Goal: Check status: Check status

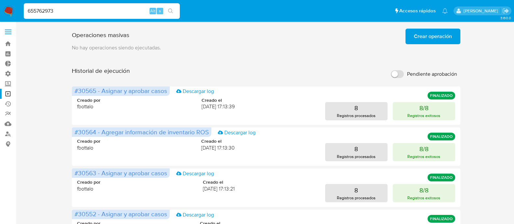
type input "655762973"
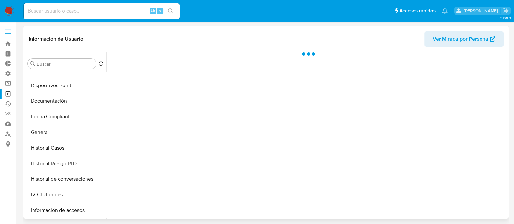
select select "10"
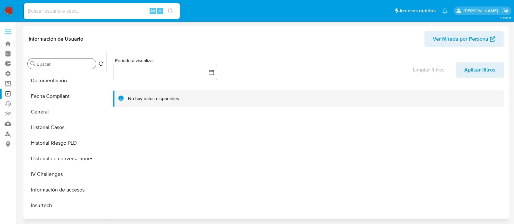
scroll to position [162, 0]
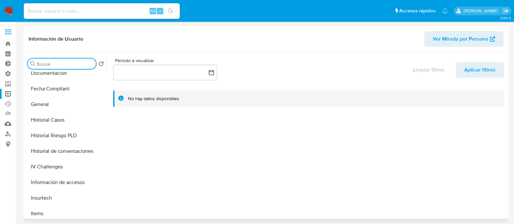
click at [49, 66] on input "Buscar" at bounding box center [65, 64] width 57 height 6
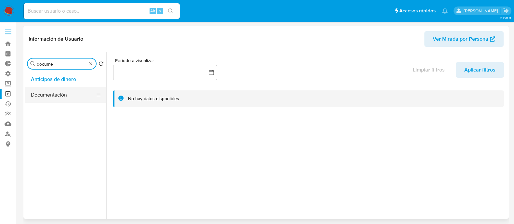
type input "docume"
click at [60, 92] on button "Documentación" at bounding box center [63, 95] width 76 height 16
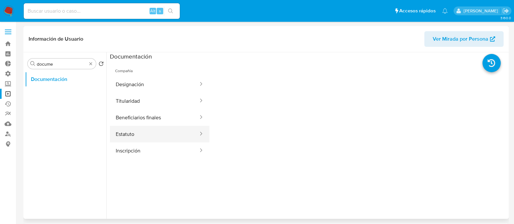
click at [151, 138] on button "Estatuto" at bounding box center [154, 134] width 89 height 17
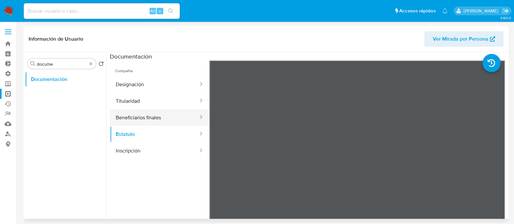
click at [163, 119] on button "Beneficiarios finales" at bounding box center [154, 117] width 89 height 17
click at [166, 114] on button "Beneficiarios finales" at bounding box center [154, 117] width 89 height 17
click at [91, 17] on div "Alt s" at bounding box center [102, 11] width 156 height 16
click at [93, 13] on input at bounding box center [102, 11] width 156 height 8
paste input "169032904"
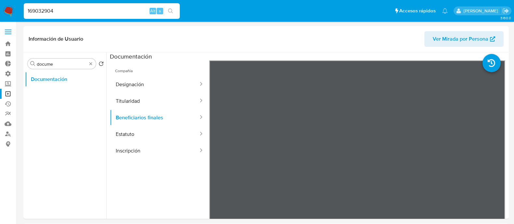
type input "169032904"
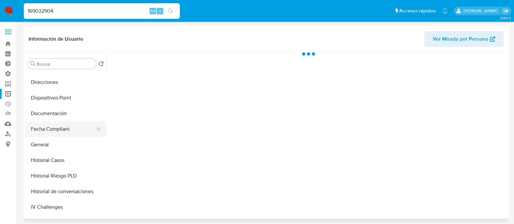
select select "10"
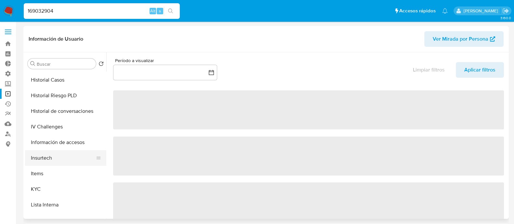
scroll to position [203, 0]
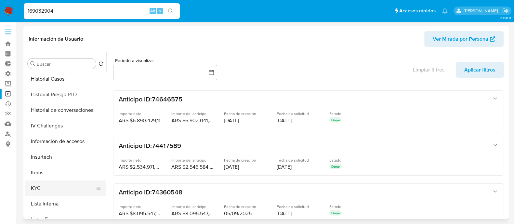
click at [70, 193] on button "KYC" at bounding box center [63, 188] width 76 height 16
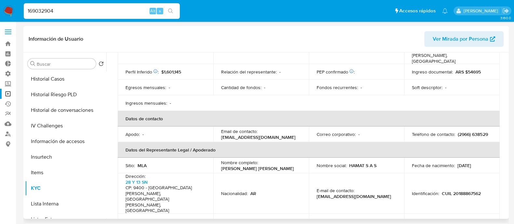
scroll to position [338, 0]
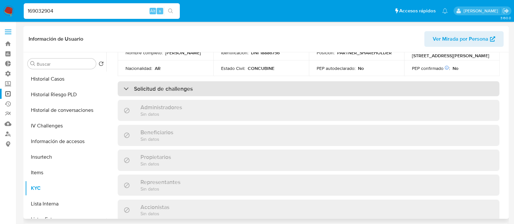
click at [243, 81] on div "Solicitud de challenges" at bounding box center [309, 88] width 382 height 15
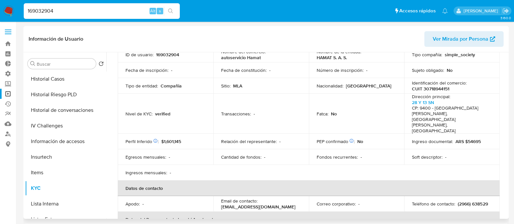
scroll to position [0, 0]
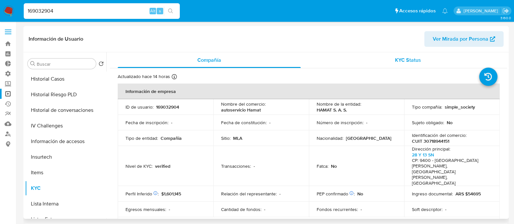
click at [403, 66] on div "KYC Status" at bounding box center [407, 60] width 183 height 16
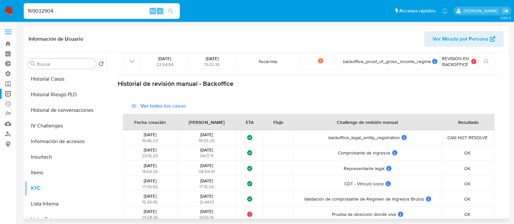
scroll to position [414, 0]
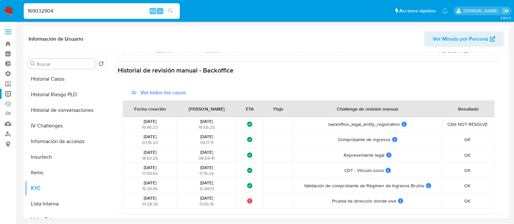
click at [60, 7] on input "169032904" at bounding box center [102, 11] width 156 height 8
paste input "223388991"
type input "223388991"
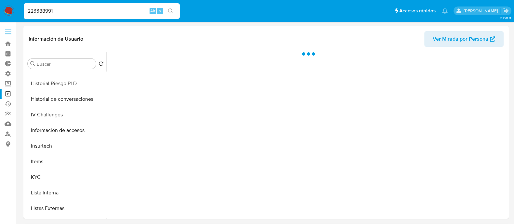
scroll to position [244, 0]
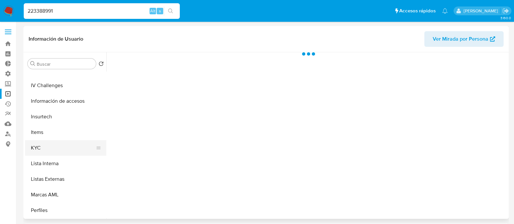
select select "10"
click at [70, 147] on button "KYC" at bounding box center [63, 148] width 76 height 16
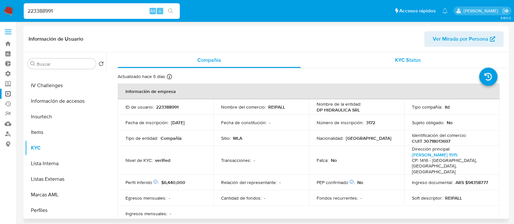
click at [402, 62] on span "KYC Status" at bounding box center [408, 59] width 26 height 7
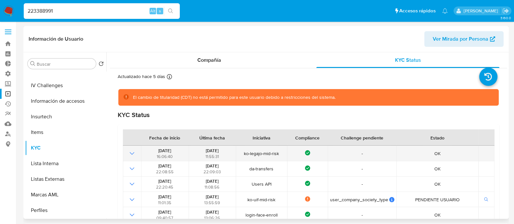
drag, startPoint x: 160, startPoint y: 150, endPoint x: 299, endPoint y: 150, distance: 138.9
click at [299, 150] on tr "[DATE] 16:06:40 [DATE] 11:55:31 ko-legajo-mid-risk Compliance - OK" at bounding box center [309, 153] width 372 height 15
click at [249, 151] on span "ko-legajo-mid-risk" at bounding box center [261, 154] width 47 height 6
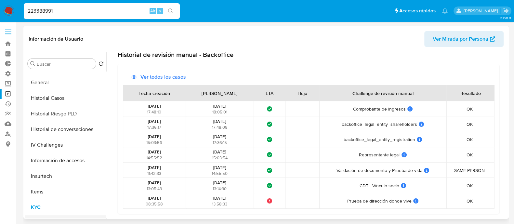
scroll to position [143, 0]
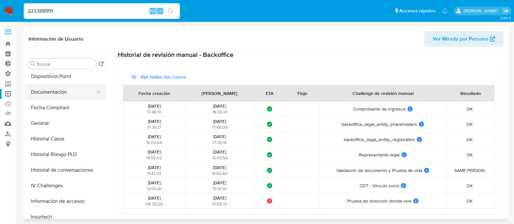
click at [69, 90] on button "Documentación" at bounding box center [63, 92] width 76 height 16
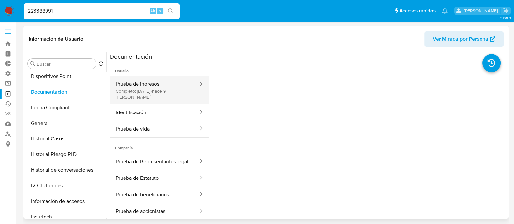
click at [153, 93] on button "Prueba de ingresos Completo: [DATE] (hace 9 [PERSON_NAME])" at bounding box center [154, 90] width 89 height 28
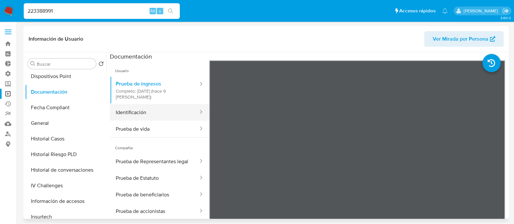
click at [159, 113] on button "Identificación" at bounding box center [154, 112] width 89 height 17
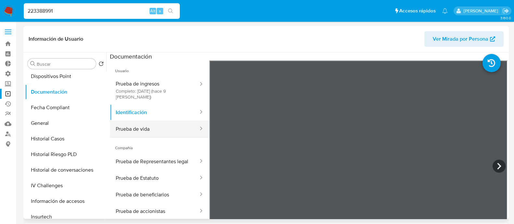
click at [162, 126] on button "Prueba de vida" at bounding box center [154, 129] width 89 height 17
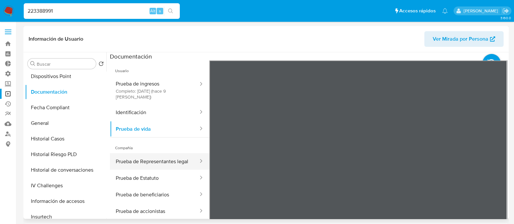
scroll to position [5, 0]
click at [159, 153] on button "Prueba de Representantes legal" at bounding box center [154, 161] width 89 height 17
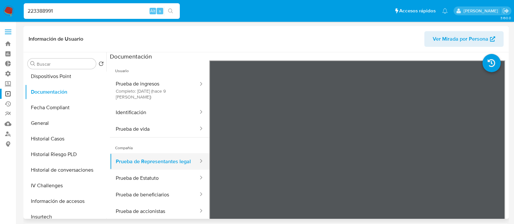
scroll to position [57, 0]
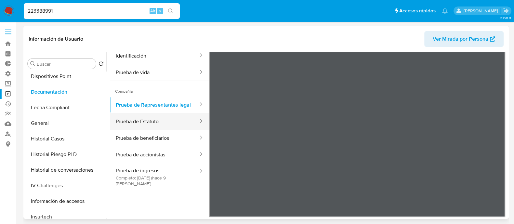
click at [144, 126] on button "Prueba de Estatuto" at bounding box center [154, 121] width 89 height 17
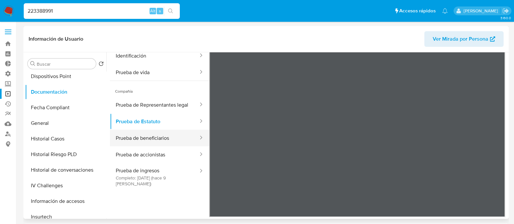
click at [148, 137] on button "Prueba de beneficiarios" at bounding box center [154, 138] width 89 height 17
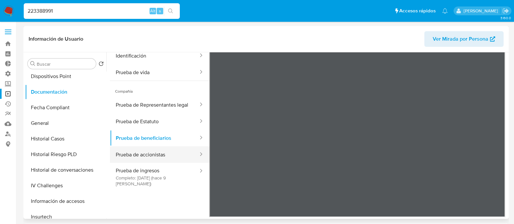
click at [150, 151] on button "Prueba de accionistas" at bounding box center [154, 154] width 89 height 17
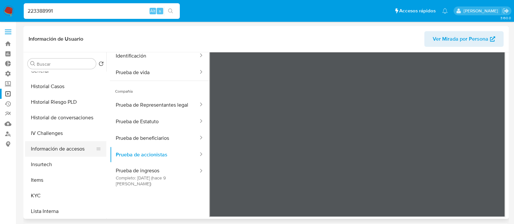
scroll to position [225, 0]
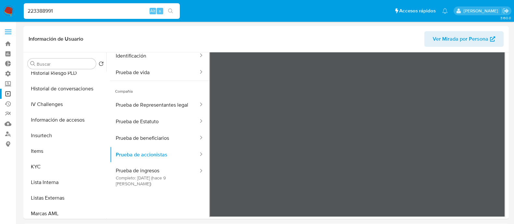
click at [65, 12] on input "223388991" at bounding box center [102, 11] width 156 height 8
click at [60, 12] on input "223388991" at bounding box center [102, 11] width 156 height 8
paste input "173187805"
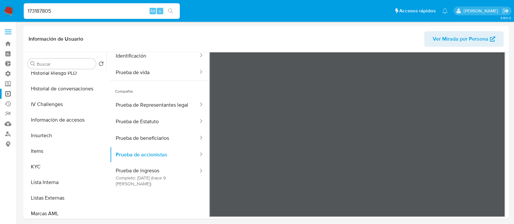
type input "173187805"
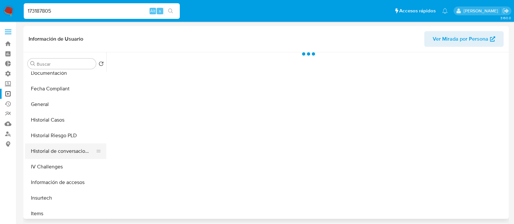
select select "10"
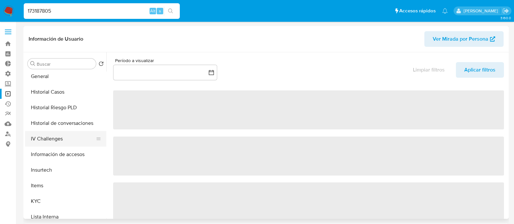
scroll to position [203, 0]
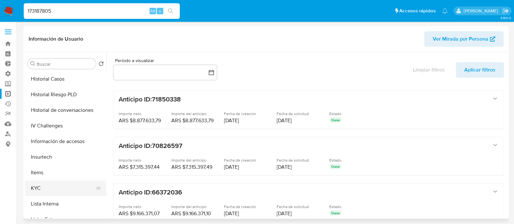
click at [54, 192] on button "KYC" at bounding box center [63, 188] width 76 height 16
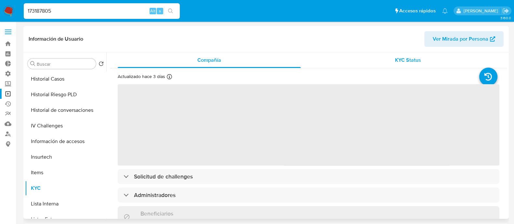
click at [399, 65] on div "KYC Status" at bounding box center [407, 60] width 183 height 16
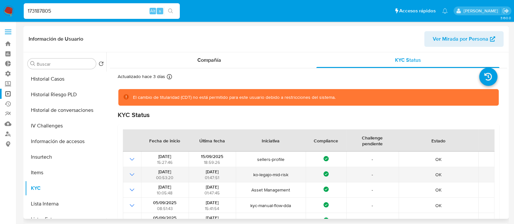
drag, startPoint x: 155, startPoint y: 173, endPoint x: 336, endPoint y: 171, distance: 180.2
click at [336, 171] on tr "[DATE] 00:53:20 [DATE] 01:47:51 ko-legajo-mid-risk Compliance - OK" at bounding box center [309, 174] width 372 height 15
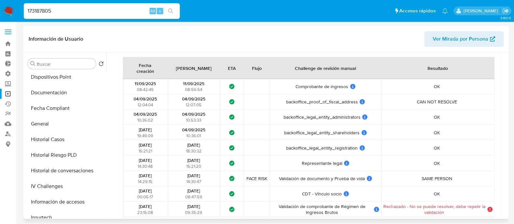
scroll to position [81, 0]
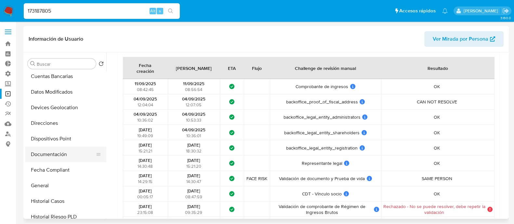
click at [58, 159] on button "Documentación" at bounding box center [63, 155] width 76 height 16
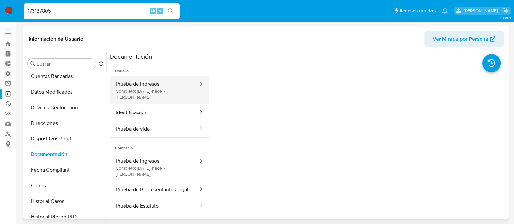
click at [157, 95] on button "Prueba de ingresos Completo: [DATE] (hace 7 [PERSON_NAME])" at bounding box center [154, 90] width 89 height 28
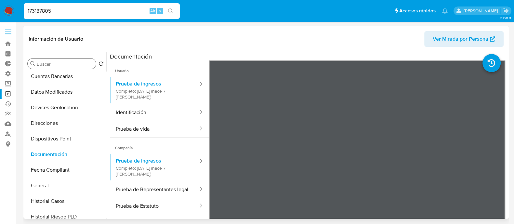
click at [60, 63] on input "Buscar" at bounding box center [65, 64] width 57 height 6
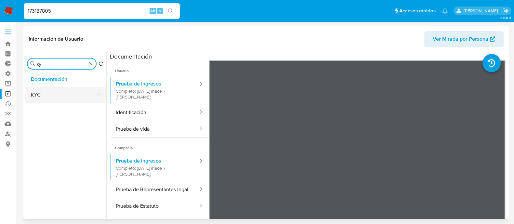
type input "ky"
click at [62, 93] on button "KYC" at bounding box center [63, 95] width 76 height 16
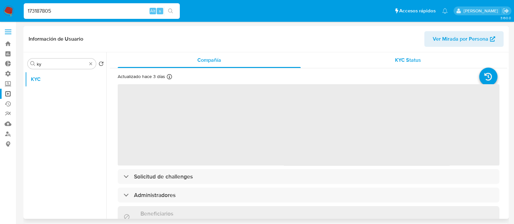
click at [416, 54] on div "KYC Status" at bounding box center [407, 60] width 183 height 16
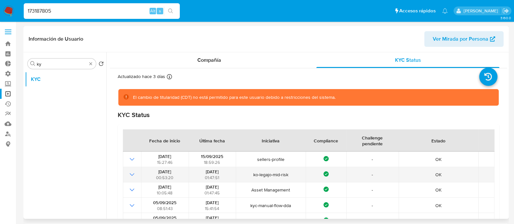
drag, startPoint x: 151, startPoint y: 173, endPoint x: 199, endPoint y: 173, distance: 47.5
click at [199, 173] on tr "[DATE] 00:53:20 [DATE] 01:47:51 ko-legajo-mid-risk Compliance - OK" at bounding box center [309, 174] width 372 height 15
click at [218, 172] on span "[DATE]" at bounding box center [212, 172] width 13 height 6
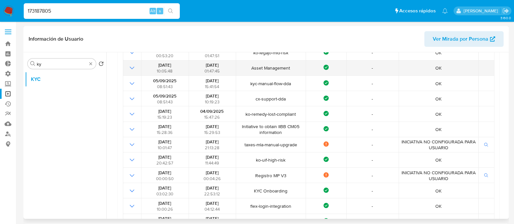
scroll to position [81, 0]
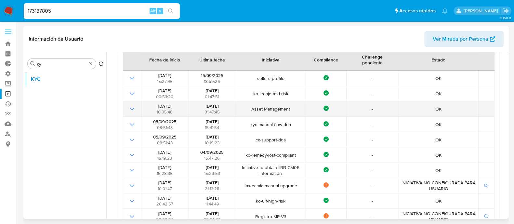
click at [254, 116] on td "Asset Management" at bounding box center [271, 108] width 70 height 15
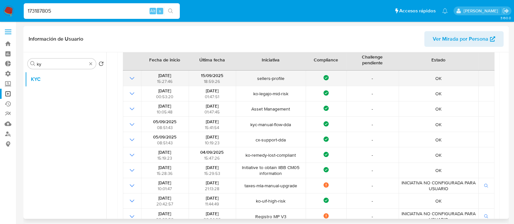
drag, startPoint x: 253, startPoint y: 93, endPoint x: 313, endPoint y: 85, distance: 60.4
click at [312, 86] on tr "[DATE] 00:53:20 [DATE] 01:47:51 ko-legajo-mid-risk Compliance - OK" at bounding box center [309, 93] width 372 height 15
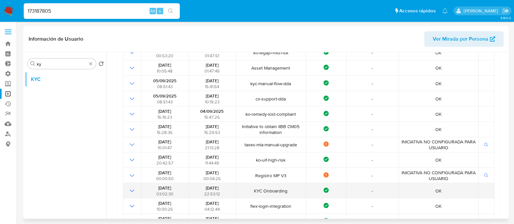
scroll to position [162, 0]
